Goal: Navigation & Orientation: Find specific page/section

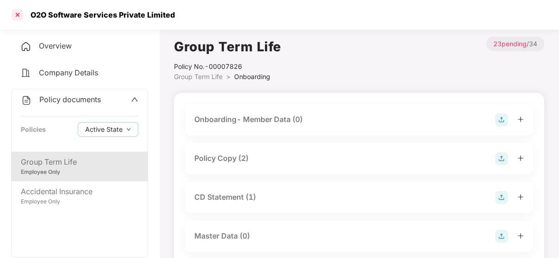
click at [17, 9] on div at bounding box center [17, 14] width 15 height 15
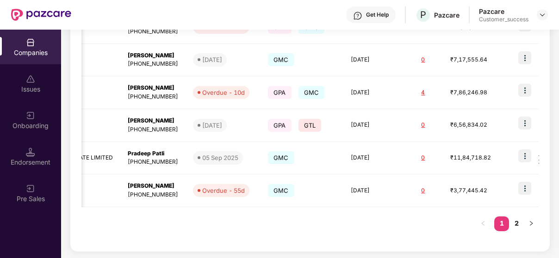
scroll to position [0, 360]
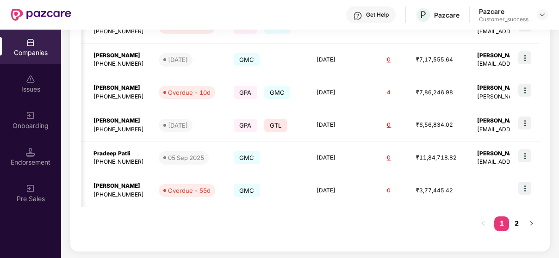
click at [511, 219] on link "2" at bounding box center [516, 223] width 15 height 14
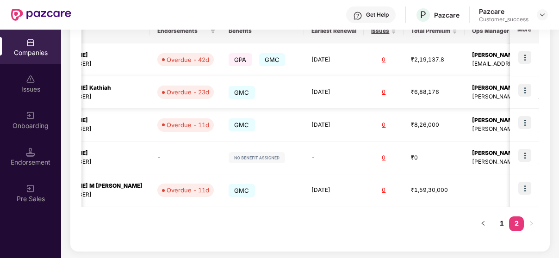
scroll to position [0, 0]
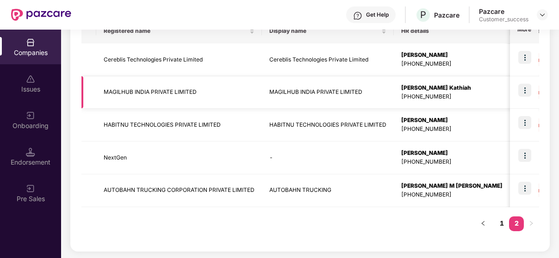
click at [177, 95] on td "MAGILHUB INDIA PRIVATE LIMITED" at bounding box center [179, 92] width 166 height 33
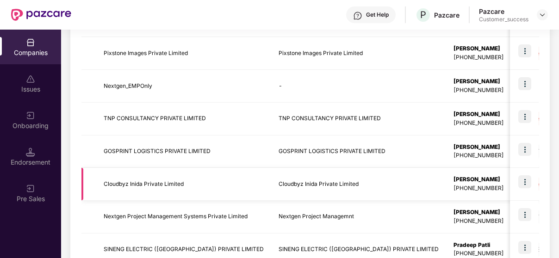
scroll to position [326, 0]
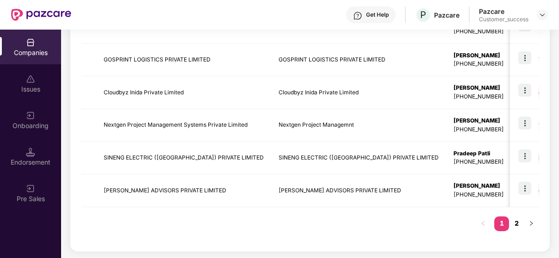
click at [515, 217] on link "2" at bounding box center [516, 223] width 15 height 14
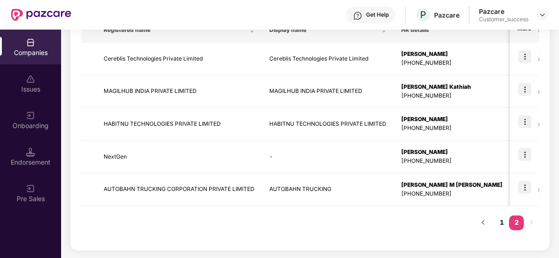
scroll to position [163, 0]
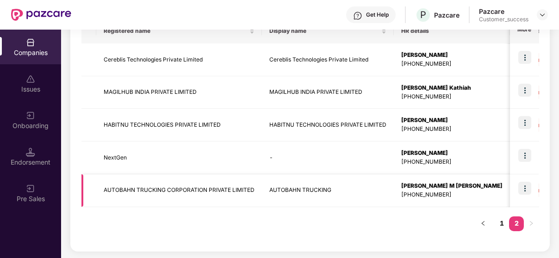
click at [527, 191] on img at bounding box center [524, 188] width 13 height 13
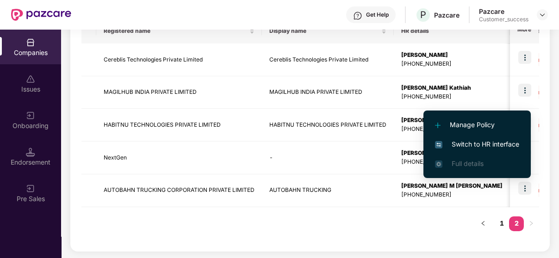
click at [497, 138] on li "Switch to HR interface" at bounding box center [476, 144] width 107 height 19
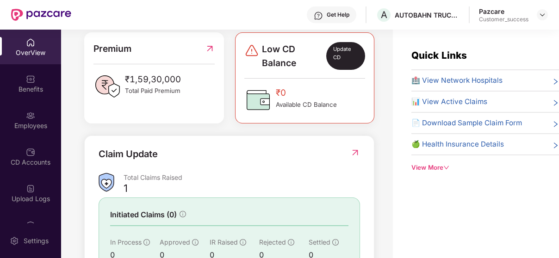
scroll to position [248, 0]
click at [340, 53] on div "Update CD" at bounding box center [345, 56] width 38 height 28
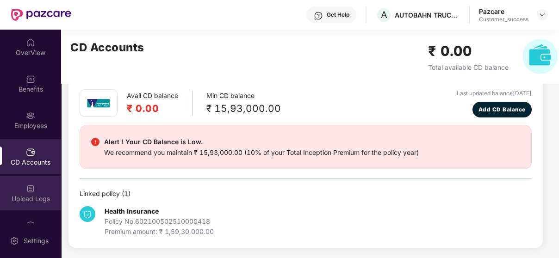
scroll to position [135, 0]
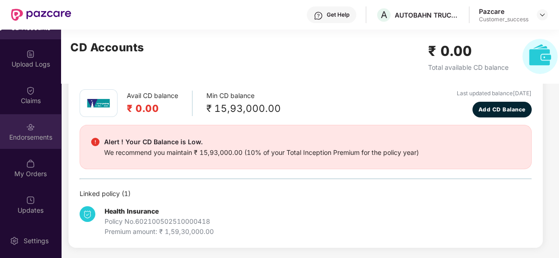
click at [15, 139] on div "Endorsements" at bounding box center [30, 137] width 61 height 9
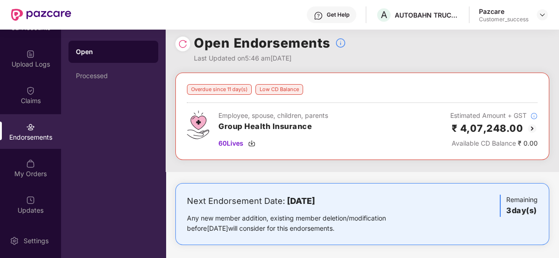
scroll to position [12, 0]
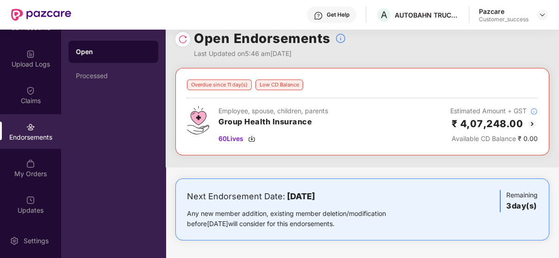
click at [530, 121] on img at bounding box center [531, 123] width 11 height 11
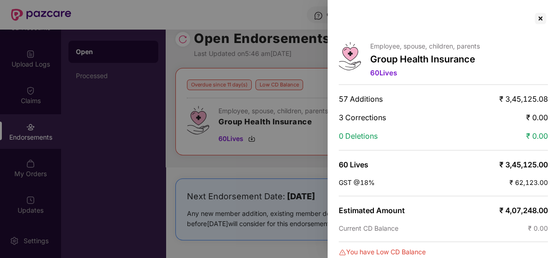
click at [276, 120] on div at bounding box center [279, 129] width 559 height 258
click at [545, 21] on div at bounding box center [540, 18] width 15 height 15
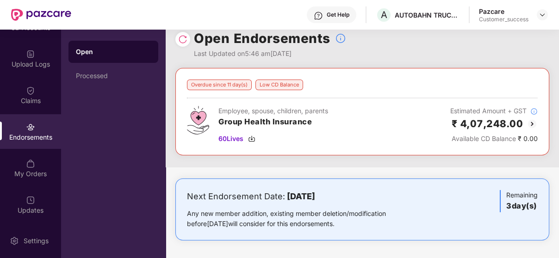
click at [534, 123] on img at bounding box center [531, 123] width 11 height 11
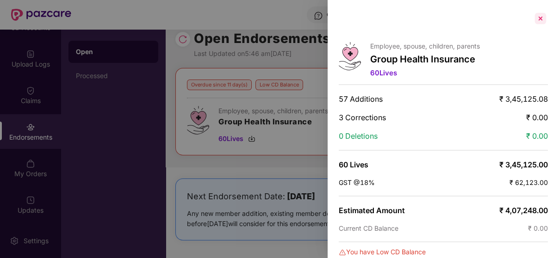
scroll to position [0, 0]
click at [545, 16] on div at bounding box center [540, 18] width 15 height 15
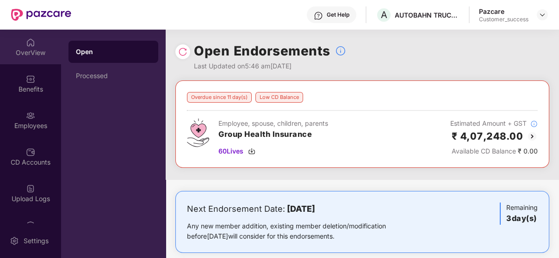
click at [35, 58] on div "OverView" at bounding box center [30, 47] width 61 height 35
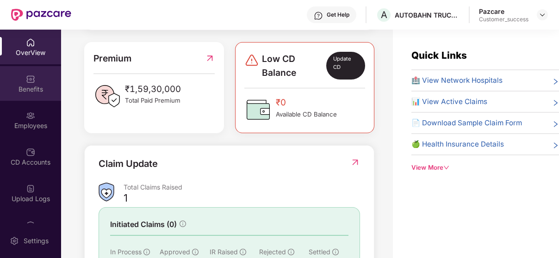
scroll to position [238, 0]
click at [28, 80] on img at bounding box center [30, 78] width 9 height 9
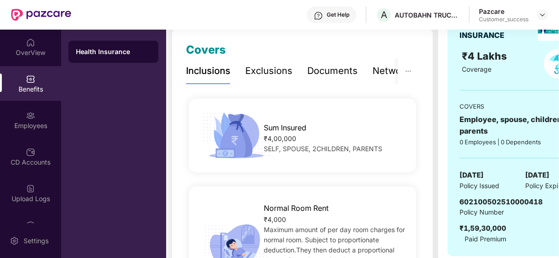
scroll to position [0, 0]
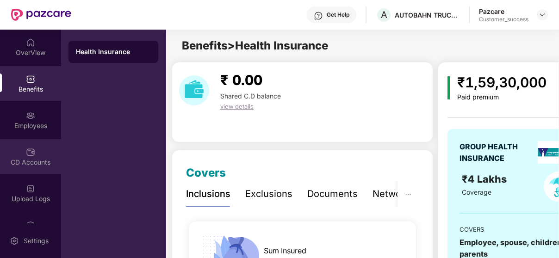
click at [31, 148] on img at bounding box center [30, 152] width 9 height 9
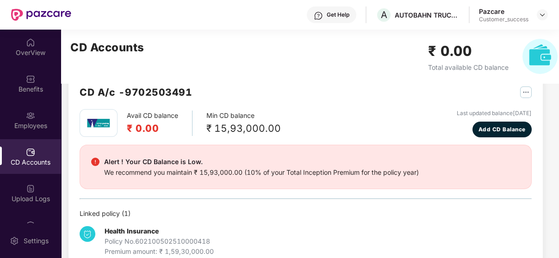
scroll to position [21, 0]
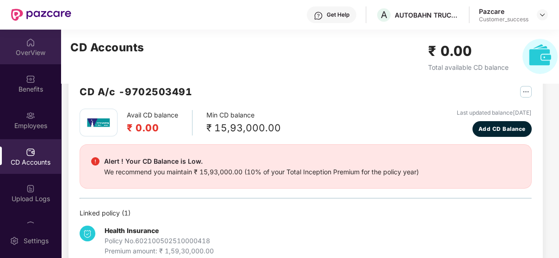
click at [31, 41] on img at bounding box center [30, 42] width 9 height 9
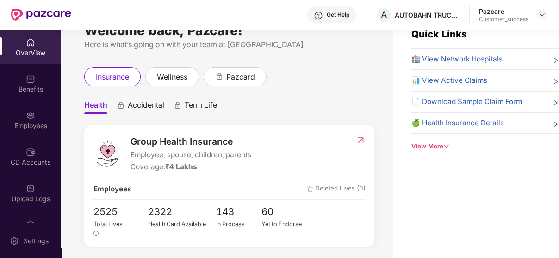
scroll to position [10, 0]
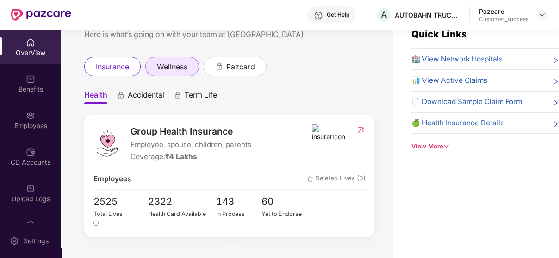
click at [171, 57] on div "wellness" at bounding box center [172, 66] width 54 height 19
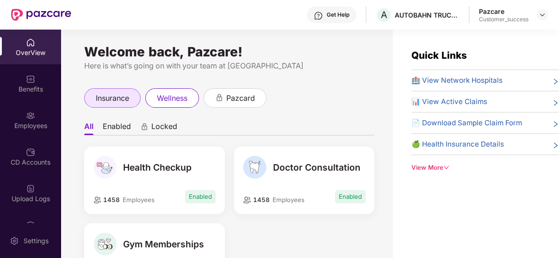
click at [107, 98] on span "insurance" at bounding box center [112, 98] width 33 height 12
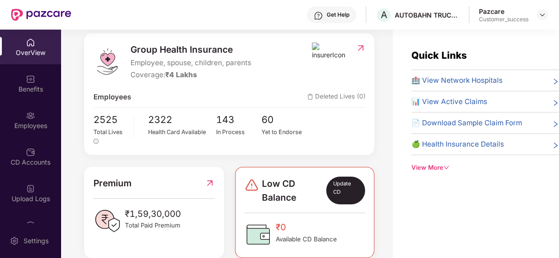
scroll to position [114, 0]
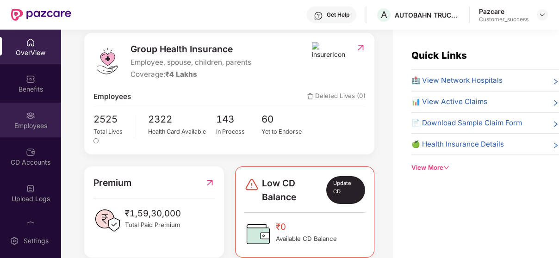
click at [41, 126] on div "Employees" at bounding box center [30, 125] width 61 height 9
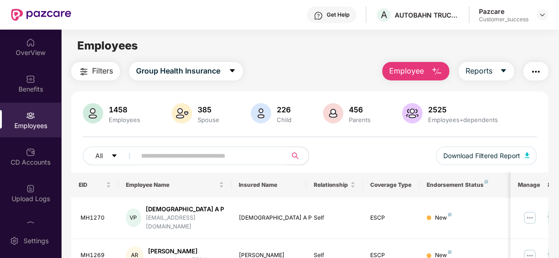
click at [107, 70] on span "Filters" at bounding box center [102, 71] width 21 height 12
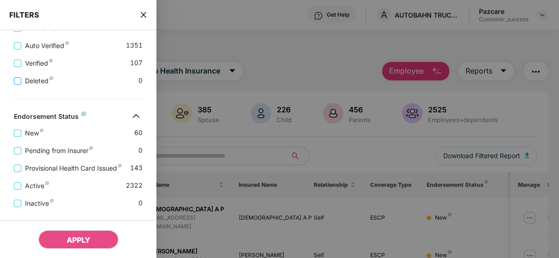
scroll to position [343, 0]
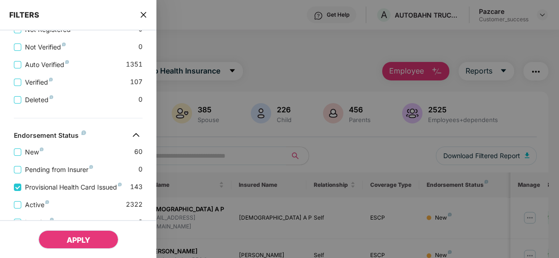
click at [55, 239] on button "APPLY" at bounding box center [78, 239] width 80 height 18
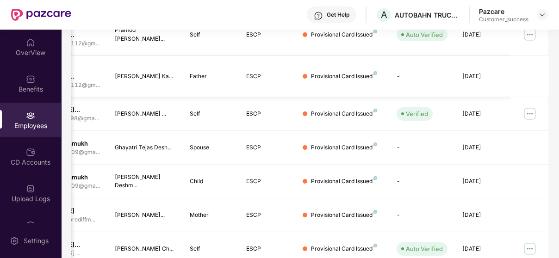
scroll to position [0, 0]
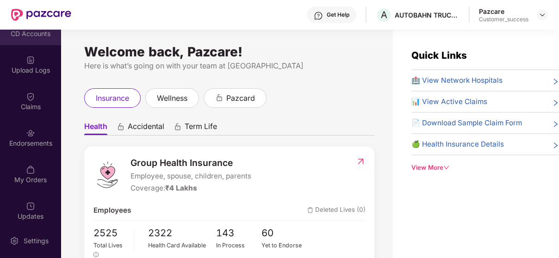
scroll to position [135, 0]
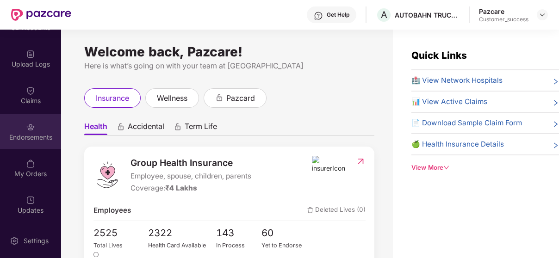
click at [37, 131] on div "Endorsements" at bounding box center [30, 131] width 61 height 35
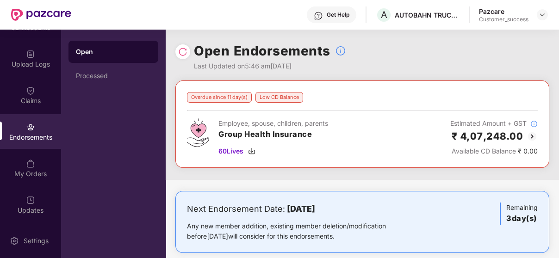
click at [529, 134] on img at bounding box center [531, 136] width 11 height 11
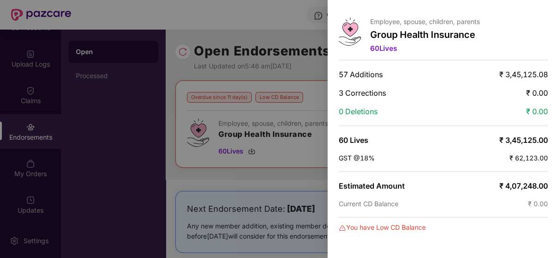
scroll to position [0, 0]
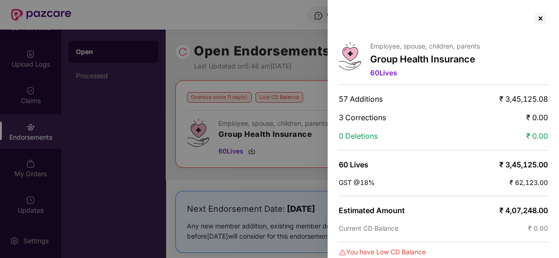
click at [209, 112] on div at bounding box center [279, 129] width 559 height 258
click at [545, 17] on div at bounding box center [540, 18] width 15 height 15
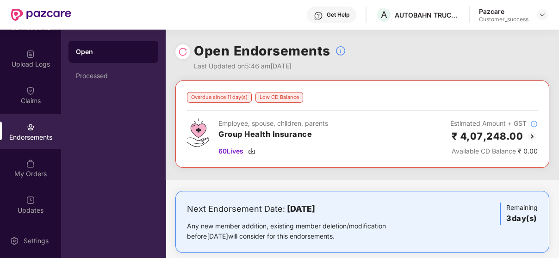
scroll to position [12, 0]
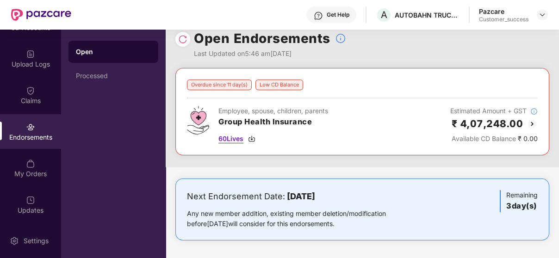
click at [241, 134] on span "60 Lives" at bounding box center [230, 139] width 25 height 10
